Goal: Find specific page/section: Find specific page/section

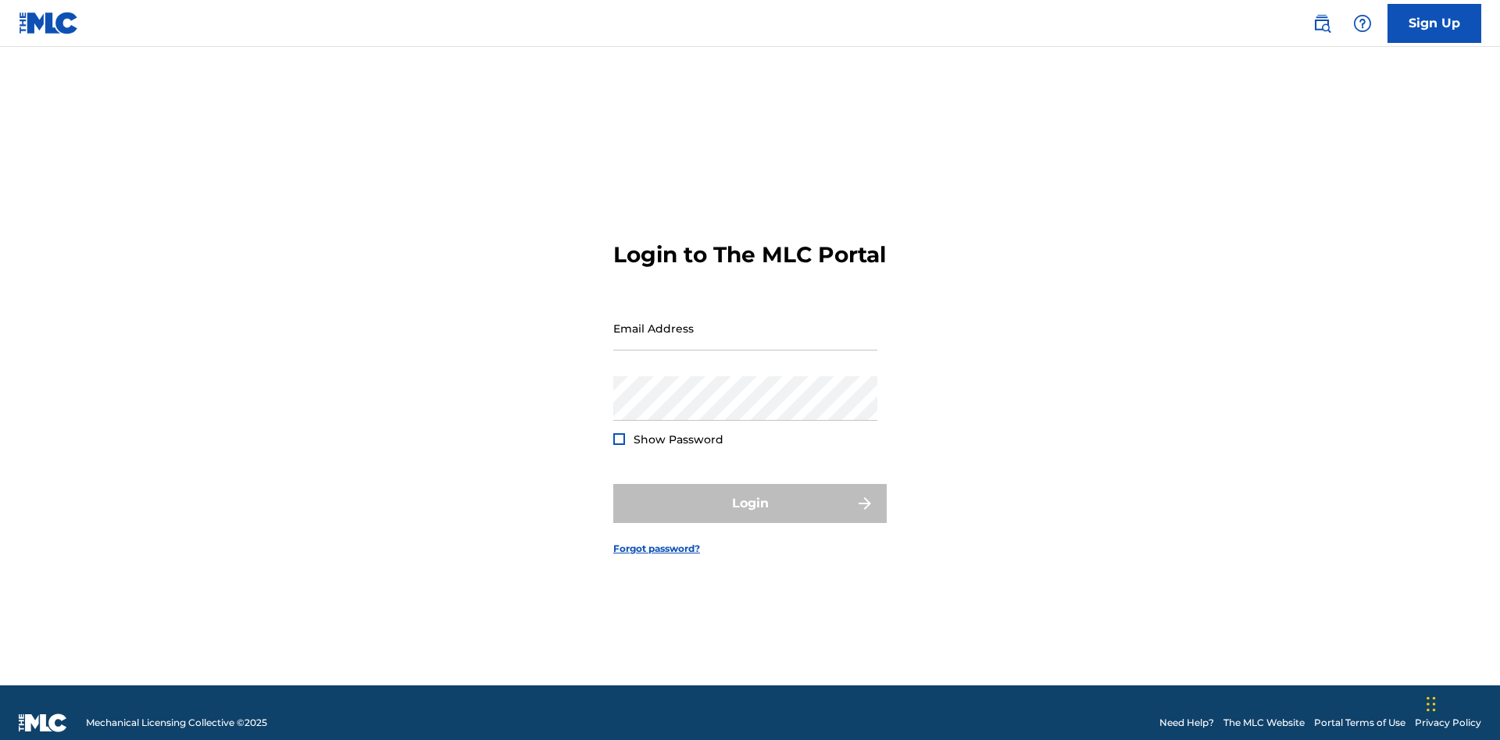
scroll to position [20, 0]
click at [745, 321] on input "Email Address" at bounding box center [745, 328] width 264 height 45
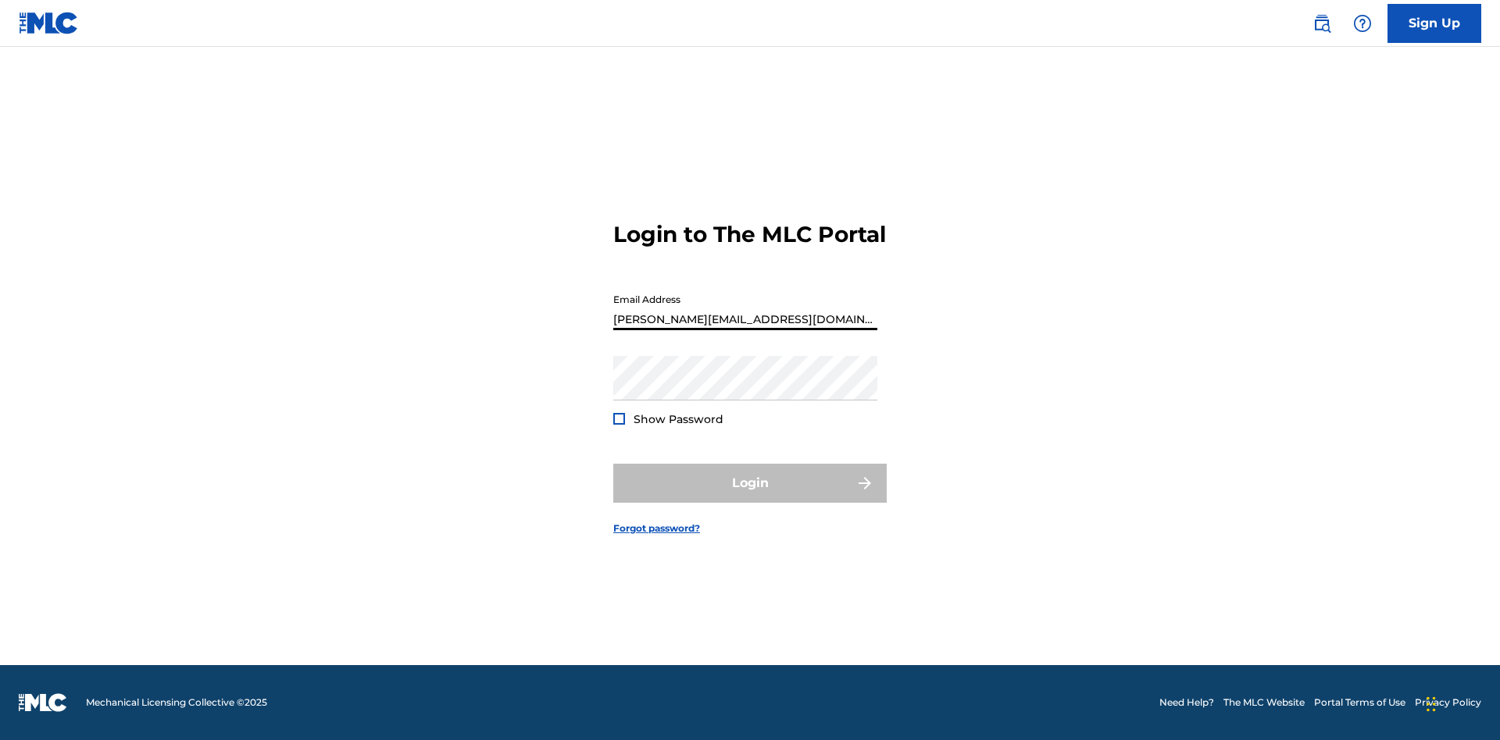
type input "[PERSON_NAME][EMAIL_ADDRESS][DOMAIN_NAME]"
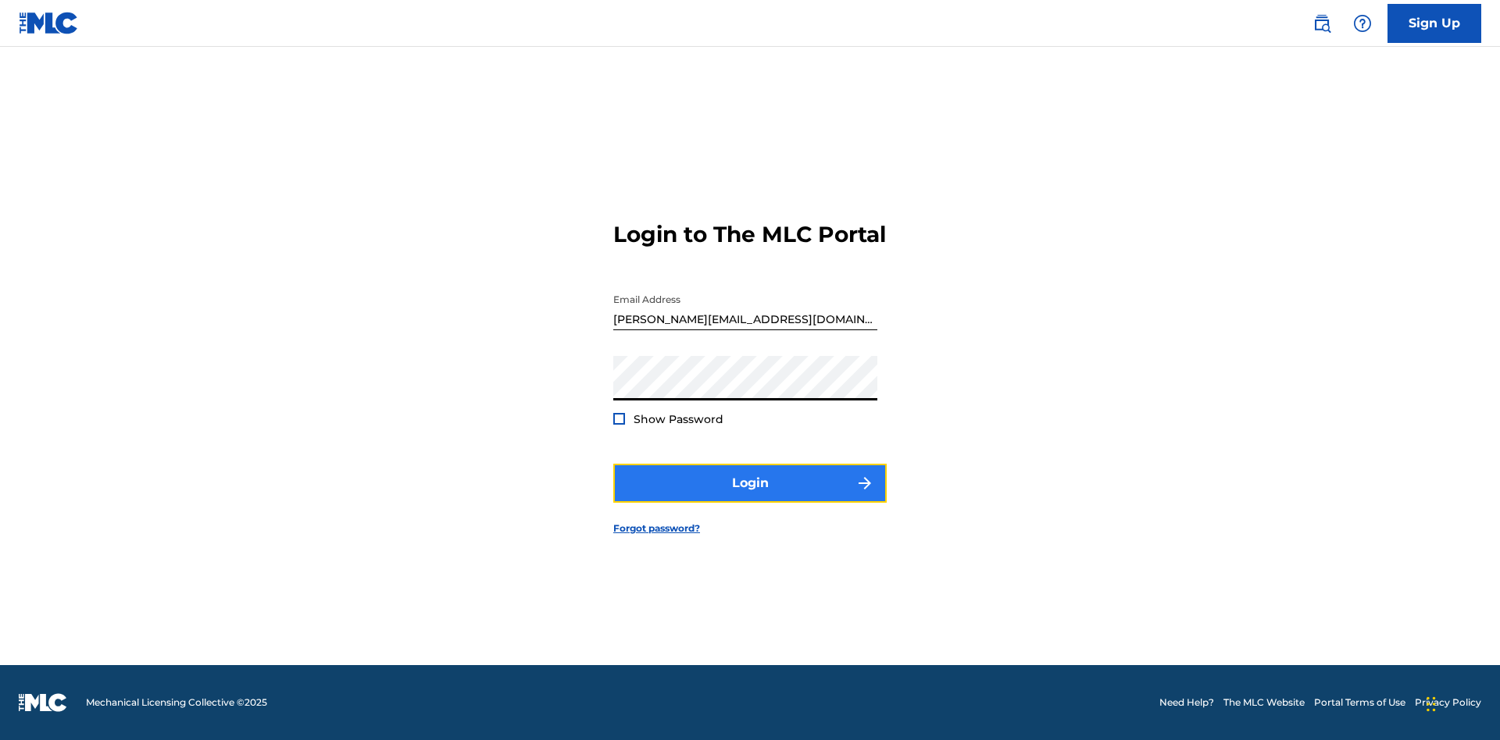
click at [750, 497] on button "Login" at bounding box center [749, 483] width 273 height 39
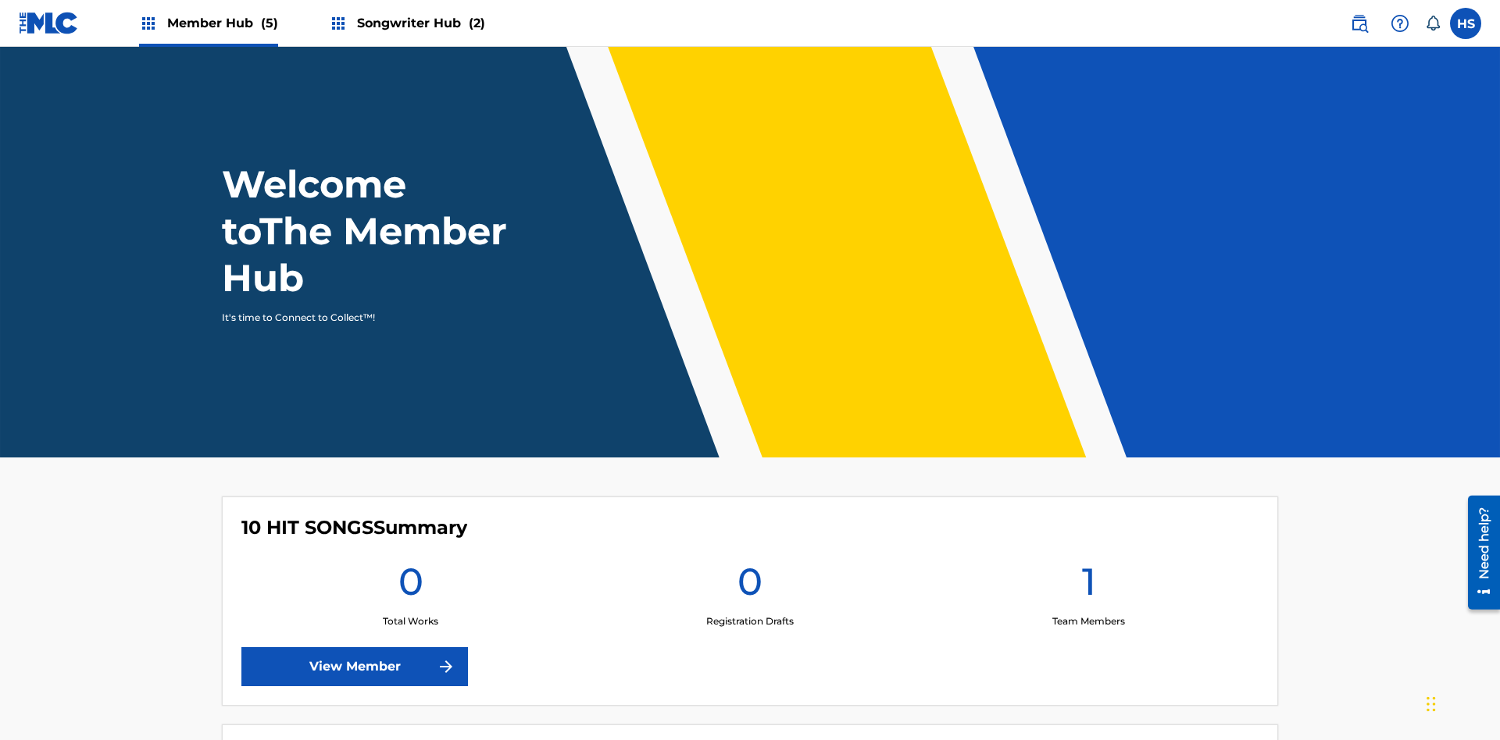
click at [221, 23] on span "Member Hub (5)" at bounding box center [222, 23] width 111 height 18
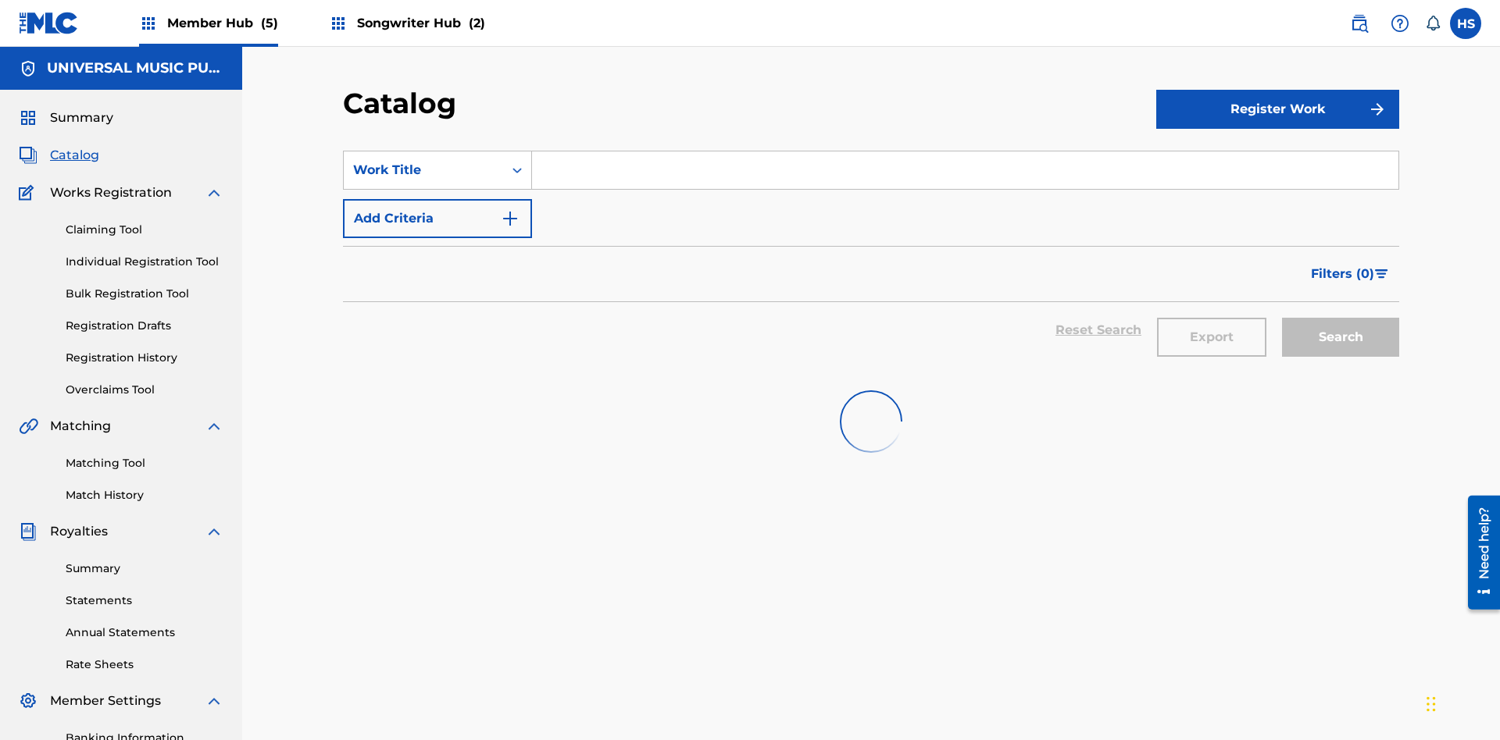
click at [965, 152] on input "Search Form" at bounding box center [965, 170] width 866 height 37
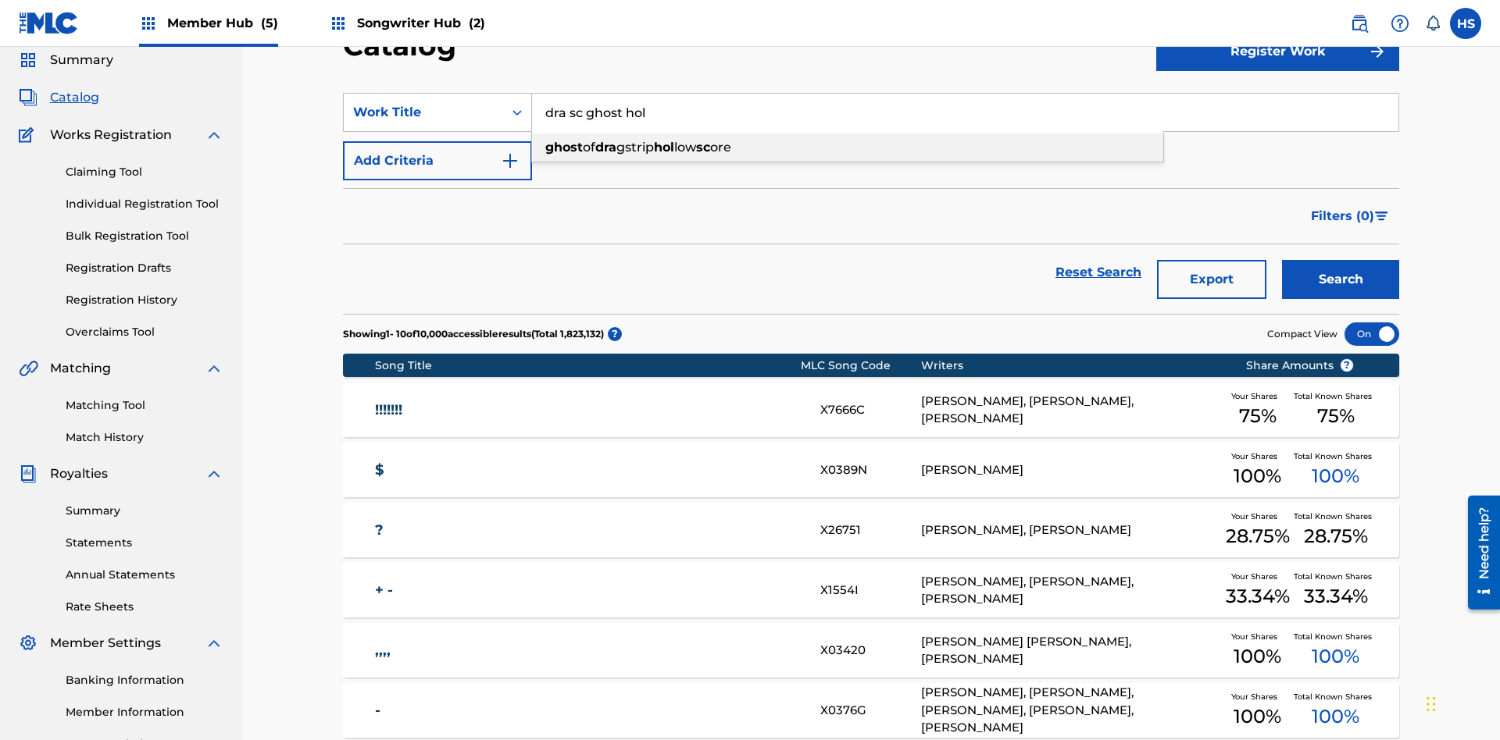
scroll to position [98, 0]
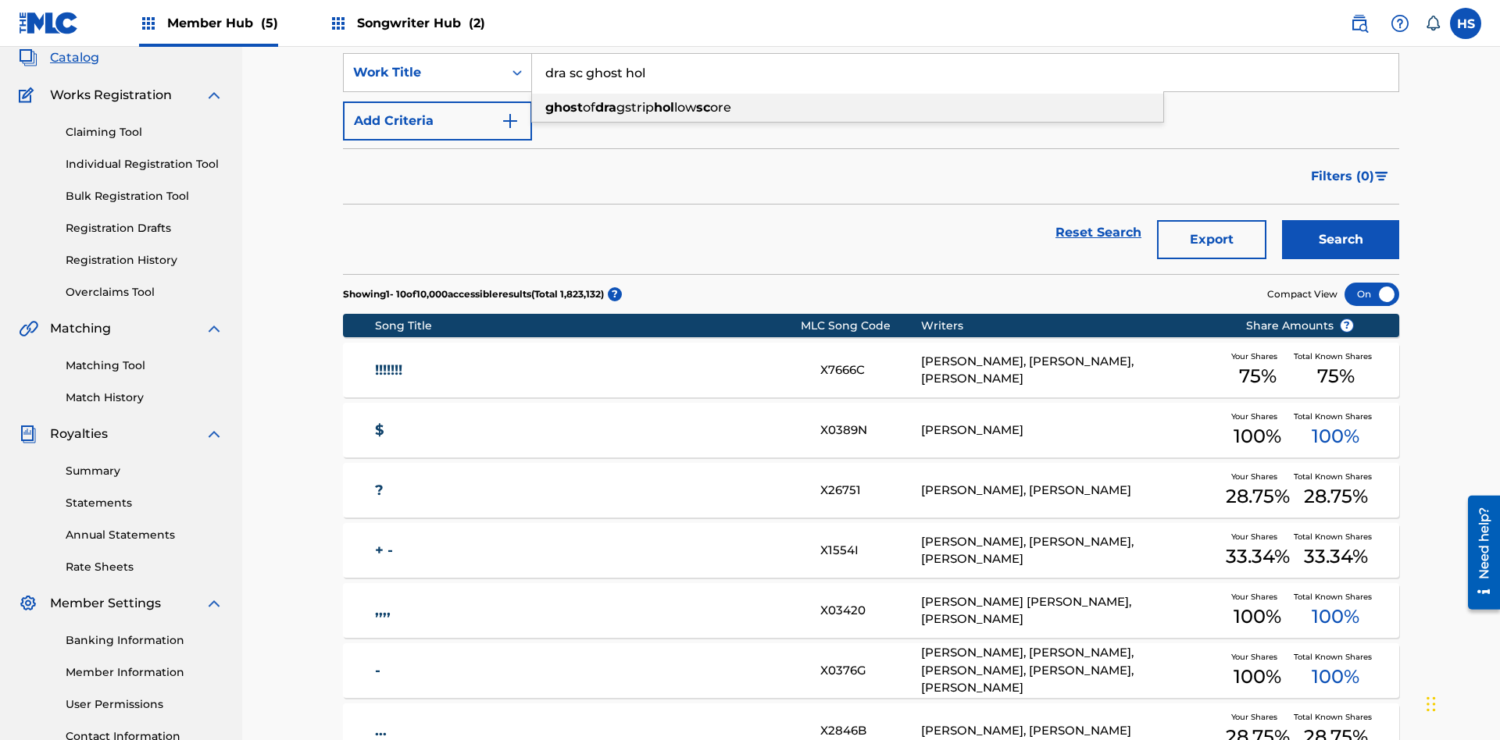
click at [847, 108] on div "ghost of dra gstrip hol low sc ore" at bounding box center [847, 108] width 631 height 28
type input "ghost of dragstrip hollow score"
click at [419, 23] on span "Songwriter Hub (2)" at bounding box center [421, 23] width 128 height 18
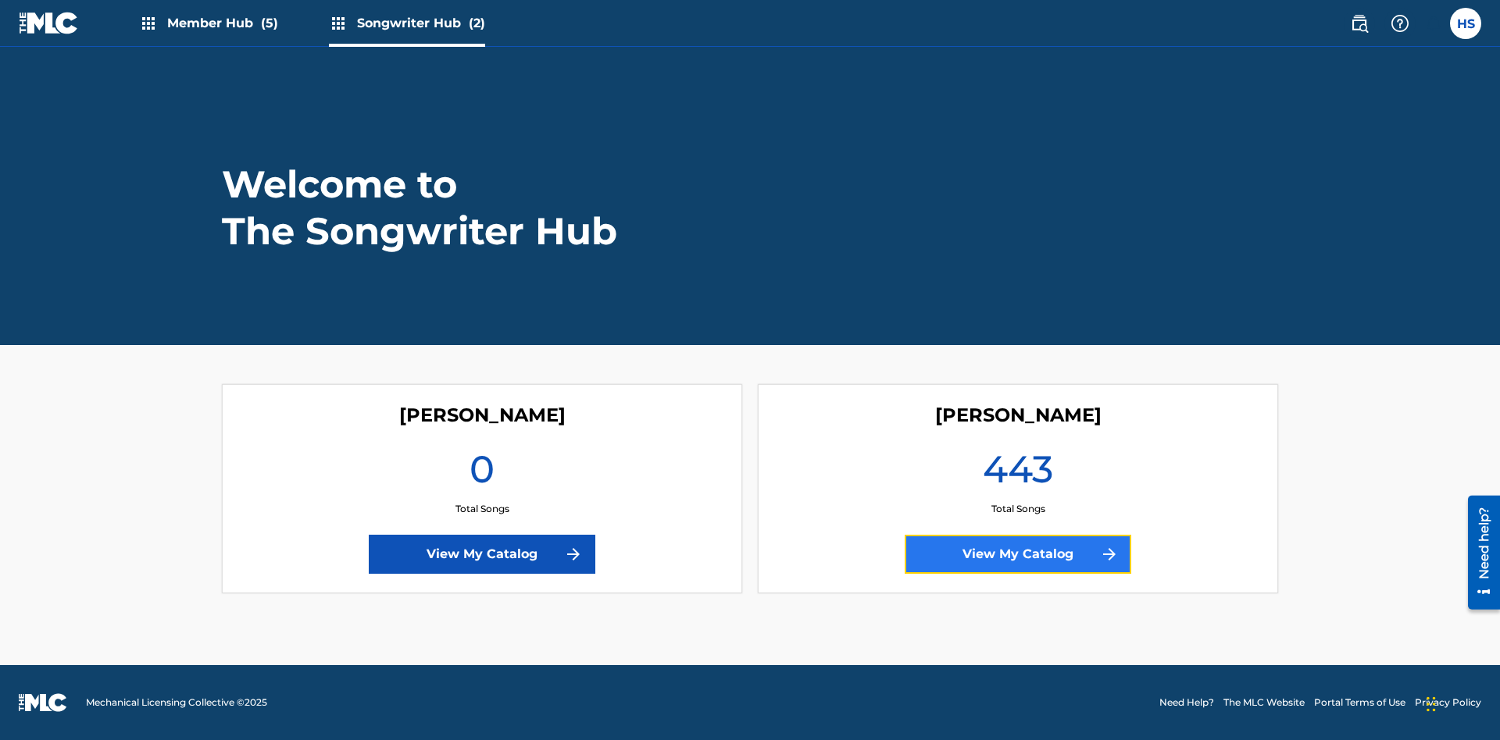
click at [1018, 555] on link "View My Catalog" at bounding box center [1017, 554] width 227 height 39
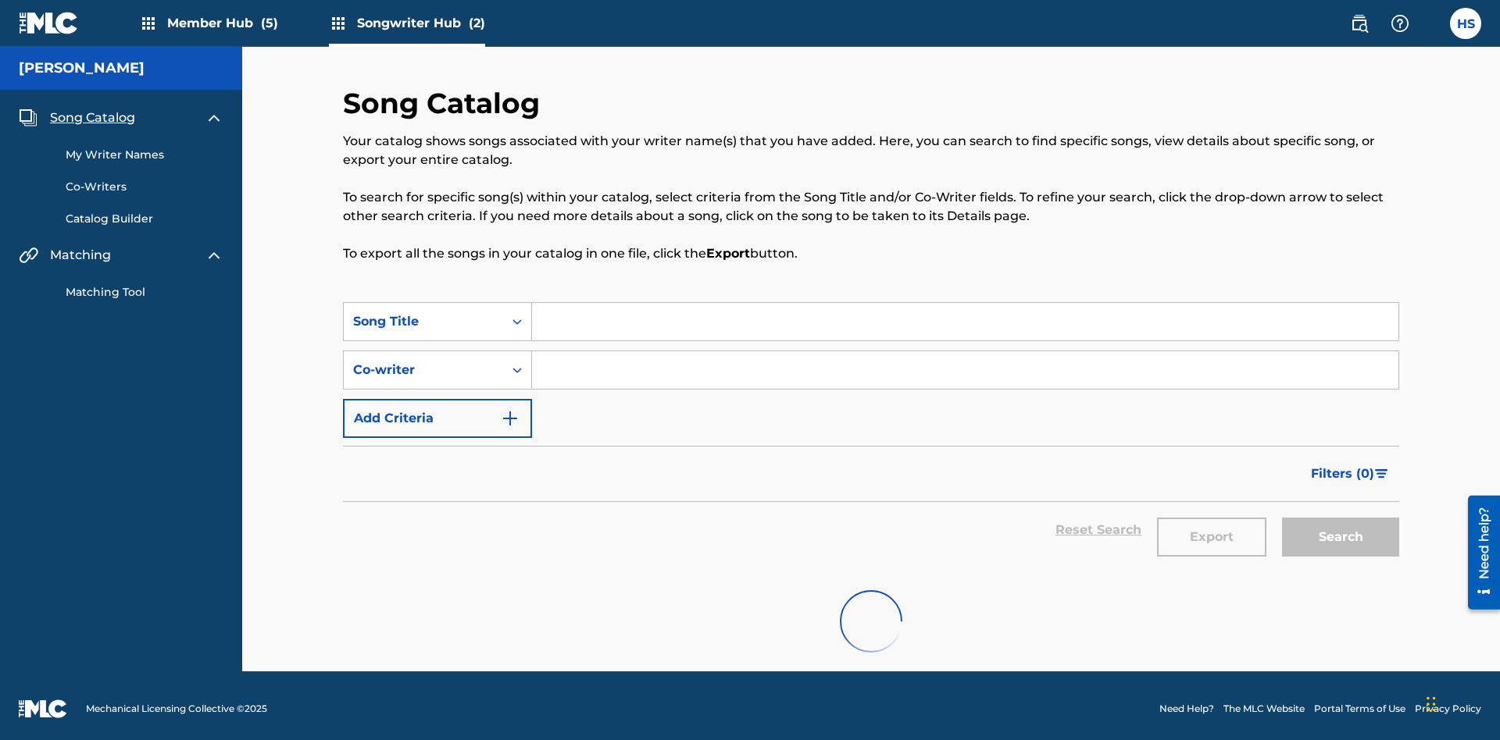
click at [92, 112] on span "Song Catalog" at bounding box center [92, 118] width 85 height 19
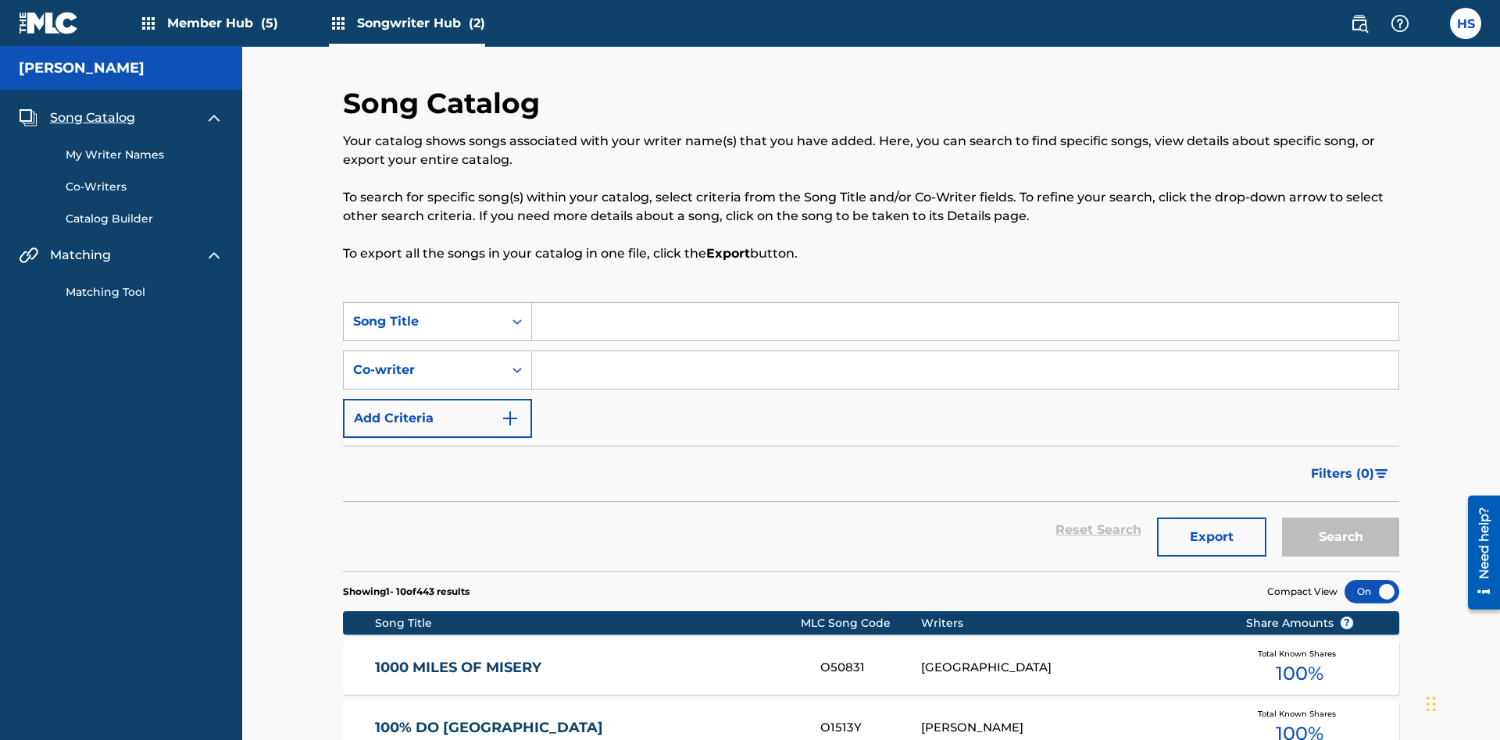
scroll to position [209, 0]
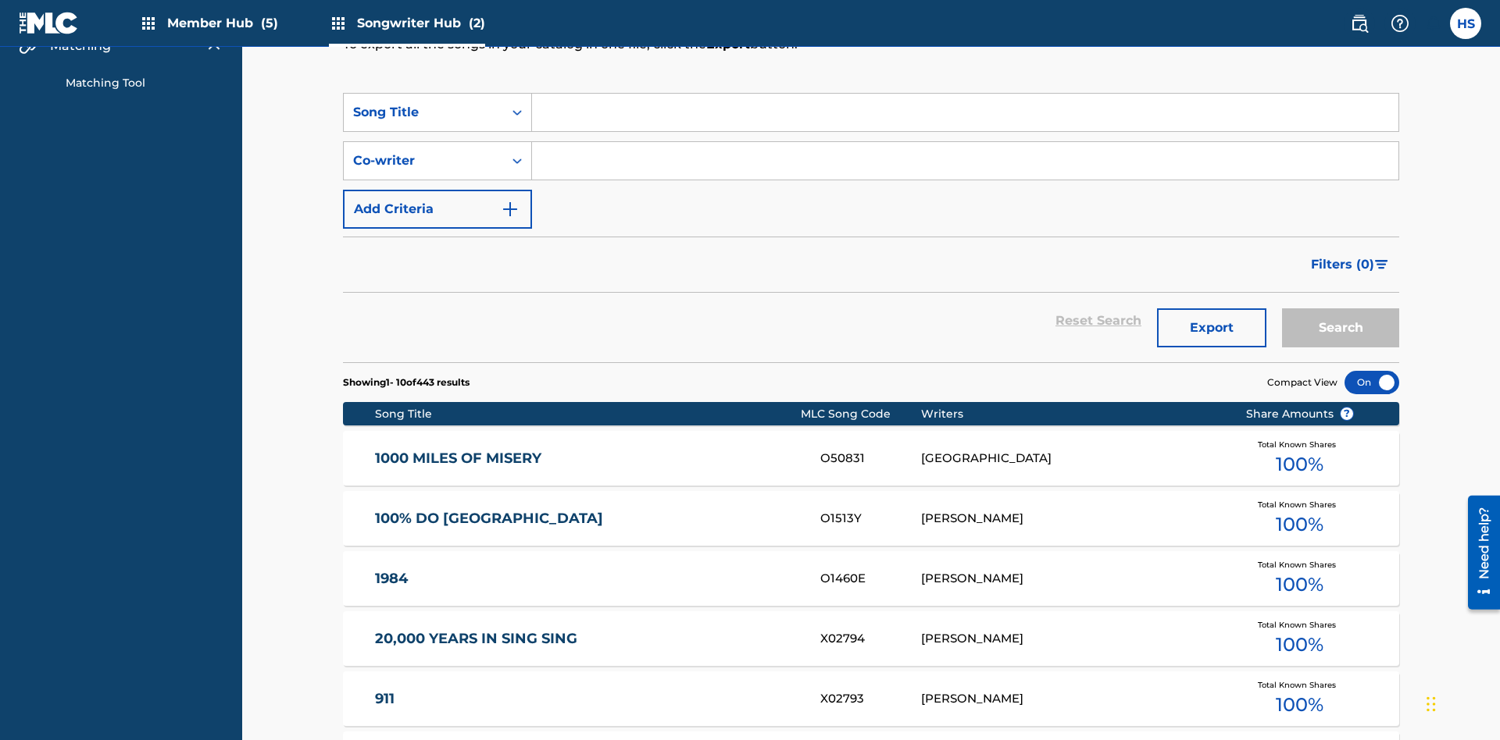
click at [965, 112] on input "Search Form" at bounding box center [965, 112] width 866 height 37
type input "dra gho"
